Goal: Task Accomplishment & Management: Complete application form

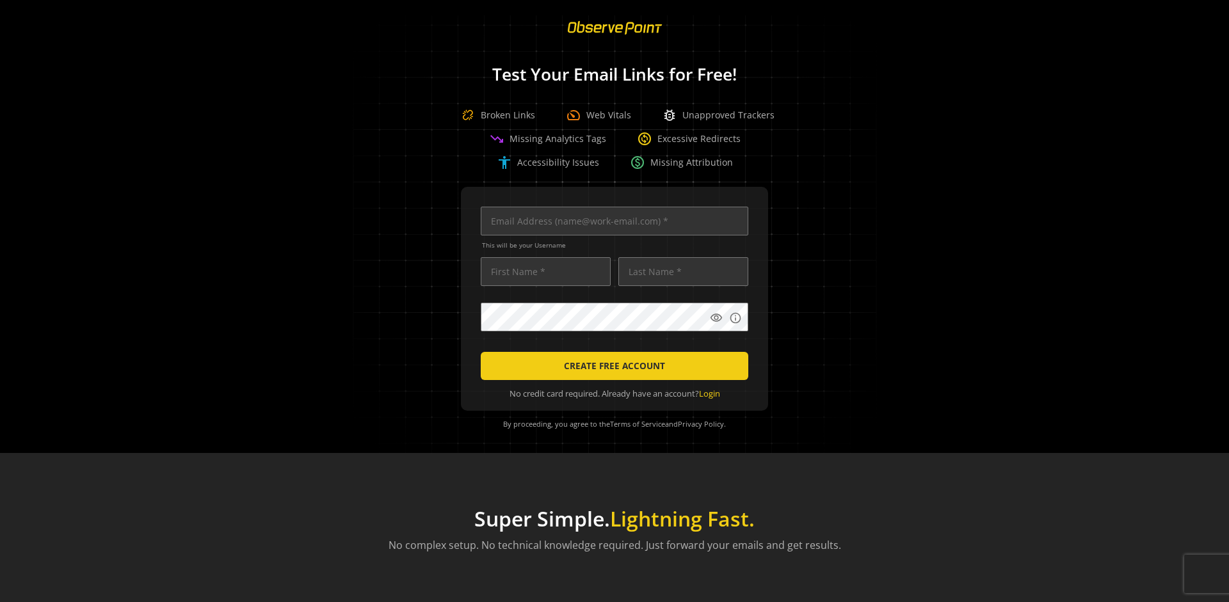
scroll to position [0, 4142]
click at [611, 221] on input "text" at bounding box center [615, 221] width 268 height 29
type input "[EMAIL_ADDRESS][DOMAIN_NAME]"
click at [542, 271] on input "text" at bounding box center [546, 271] width 130 height 29
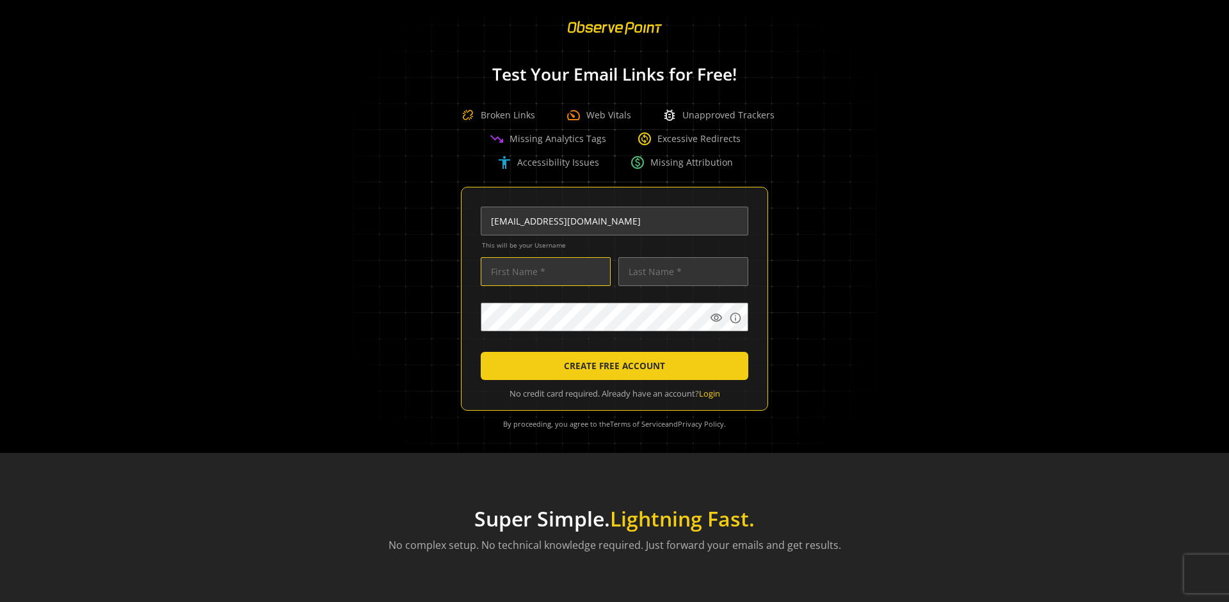
scroll to position [0, 0]
type input "Test"
click at [680, 271] on input "text" at bounding box center [683, 271] width 130 height 29
type input "Test"
click at [793, 349] on body "Loading... Test Your Email Links for Free! Broken Links speed Web Vitals bug_re…" at bounding box center [614, 301] width 1229 height 602
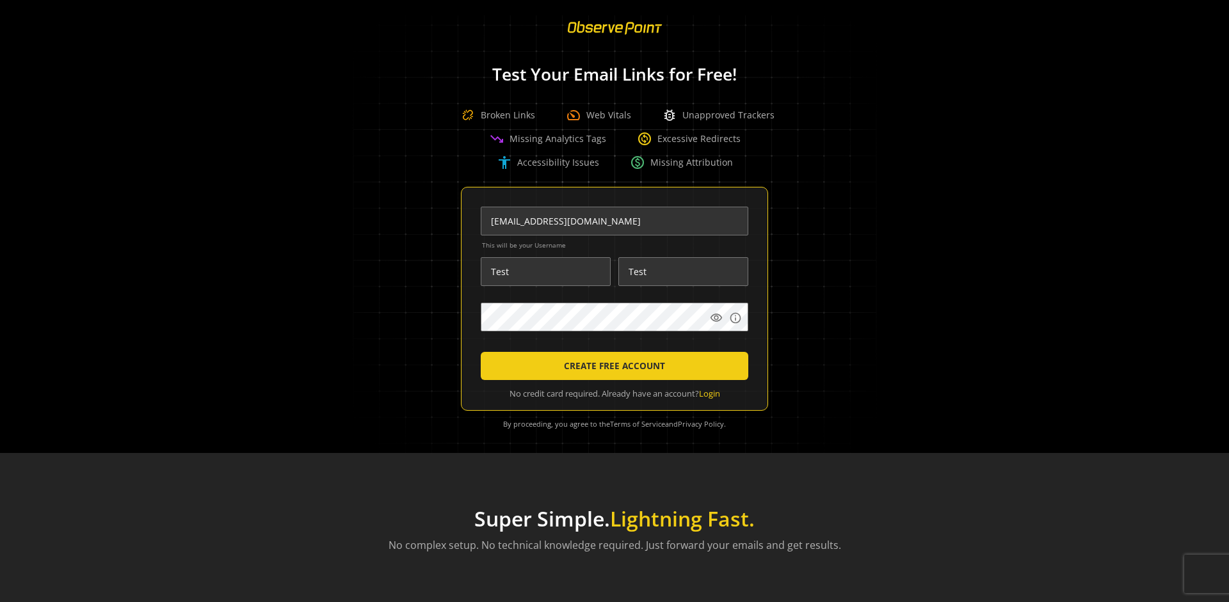
click at [611, 366] on span "CREATE FREE ACCOUNT" at bounding box center [614, 366] width 101 height 23
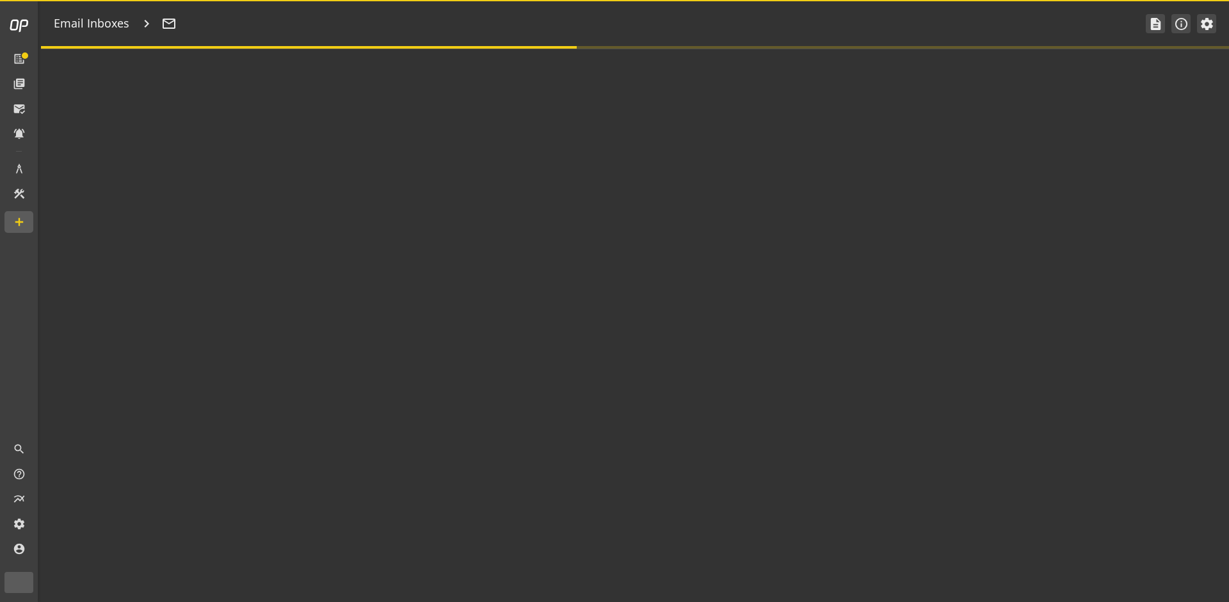
type textarea "Welcome to ObservePoint! This is your default email inbox for testing."
